Goal: Transaction & Acquisition: Purchase product/service

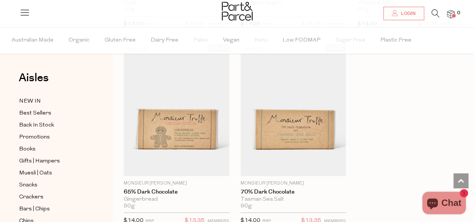
scroll to position [674, 0]
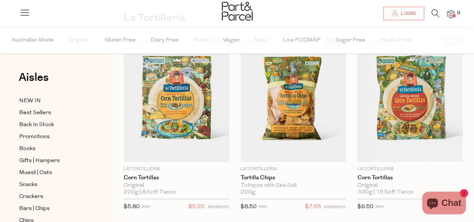
scroll to position [75, 0]
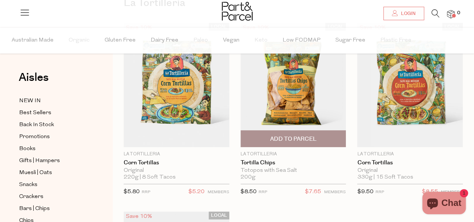
click at [318, 103] on img at bounding box center [293, 85] width 106 height 124
